Goal: Obtain resource: Obtain resource

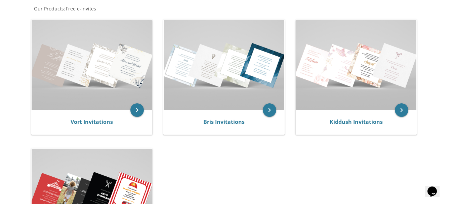
scroll to position [130, 0]
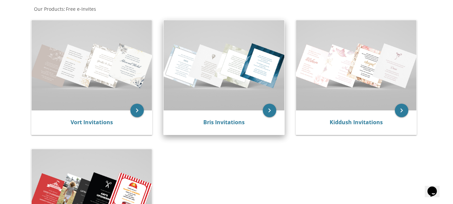
click at [234, 118] on div "Bris Invitations" at bounding box center [224, 122] width 120 height 24
click at [271, 109] on icon "keyboard_arrow_right" at bounding box center [269, 110] width 13 height 13
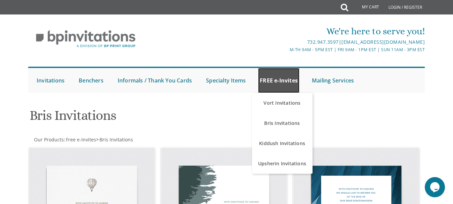
click at [275, 87] on link "FREE e-Invites" at bounding box center [278, 80] width 41 height 25
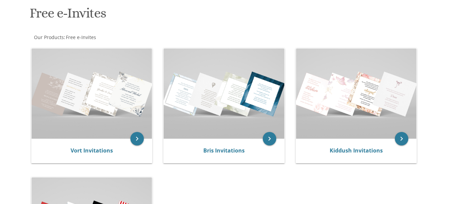
scroll to position [72, 0]
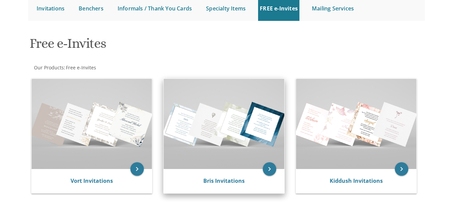
click at [216, 144] on img at bounding box center [224, 124] width 120 height 90
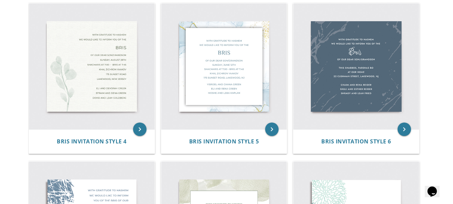
scroll to position [301, 0]
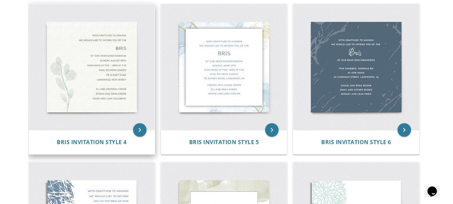
click at [104, 83] on img at bounding box center [91, 66] width 125 height 125
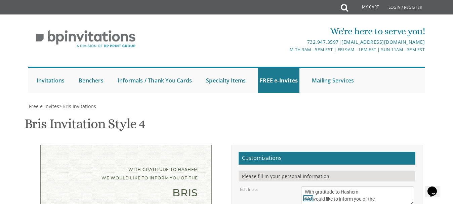
scroll to position [85, 0]
click at [184, 188] on div "Bris" at bounding box center [126, 192] width 144 height 8
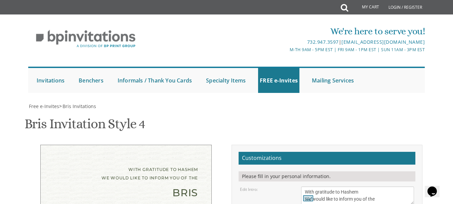
click at [349, 186] on textarea "With gratitude to Hashem We would like to inform you of the" at bounding box center [357, 195] width 113 height 18
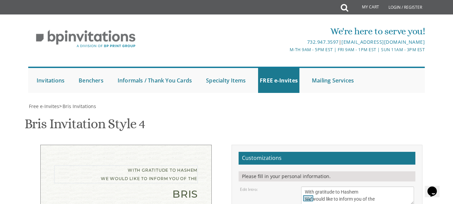
click at [349, 186] on textarea "With gratitude to Hashem We would like to inform you of the" at bounding box center [357, 195] width 113 height 18
type textarea "With gratitude to Hashem We would like to invite you of the"
